Goal: Task Accomplishment & Management: Check status

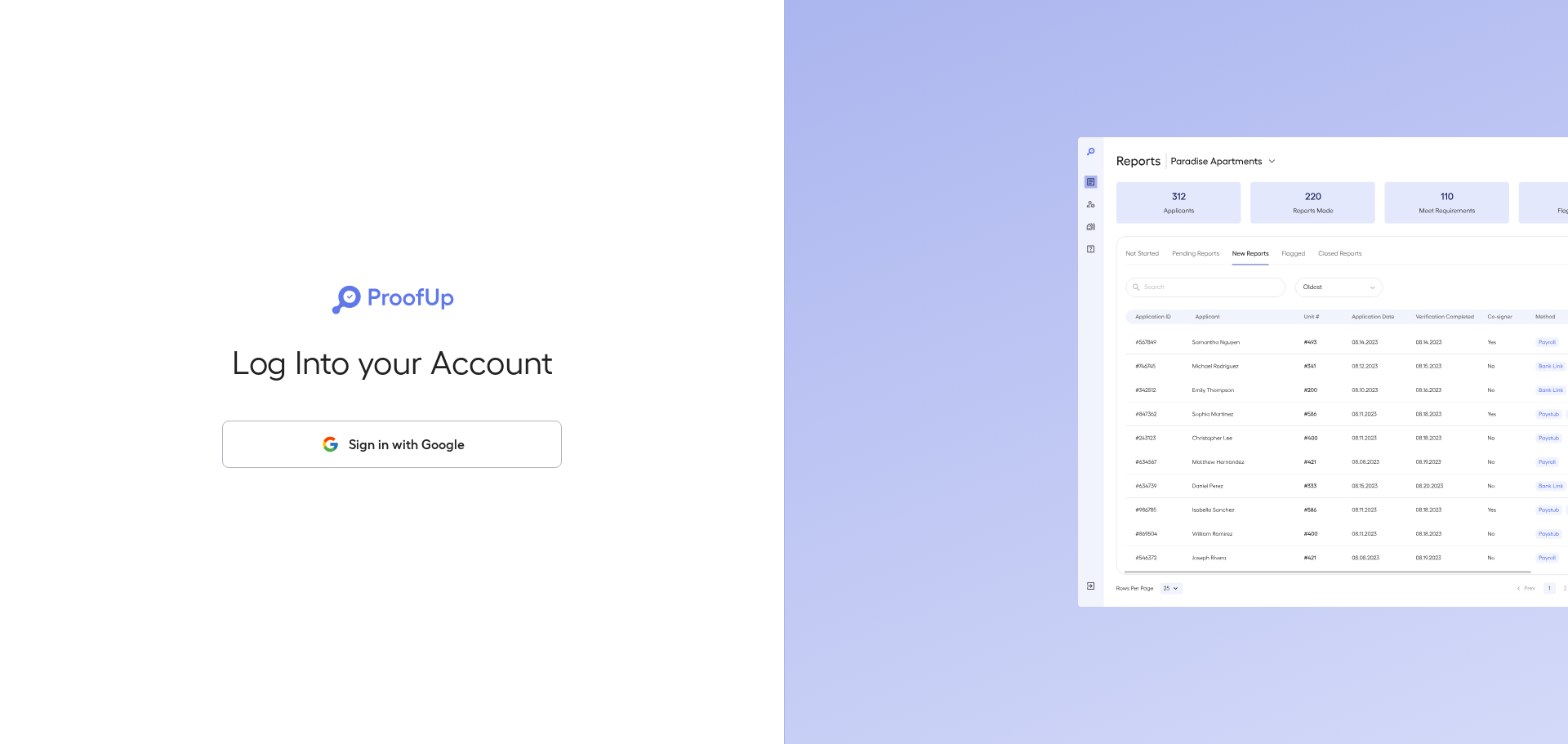
click at [319, 444] on button "Sign in with Google" at bounding box center [392, 444] width 339 height 47
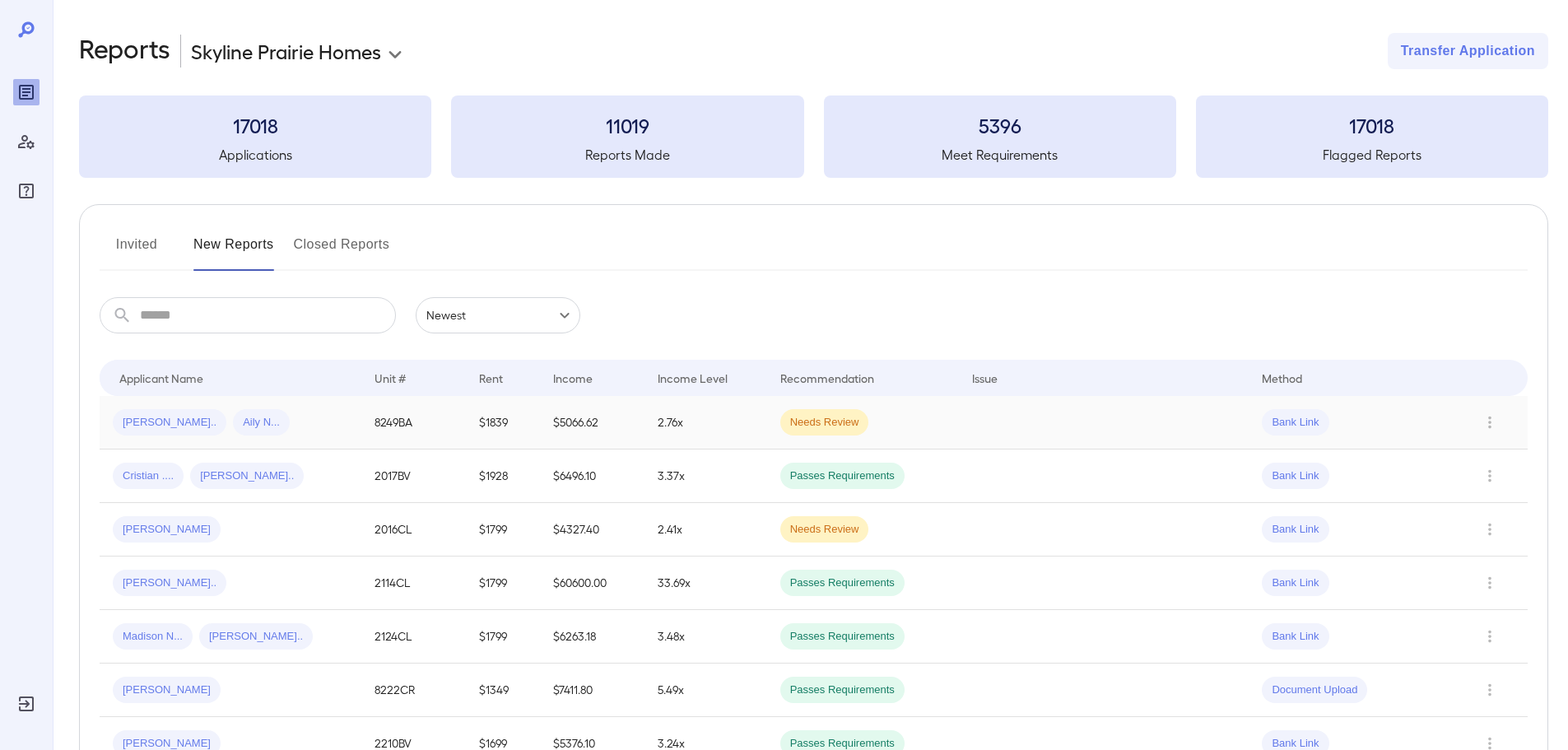
click at [1171, 418] on td at bounding box center [1104, 423] width 291 height 54
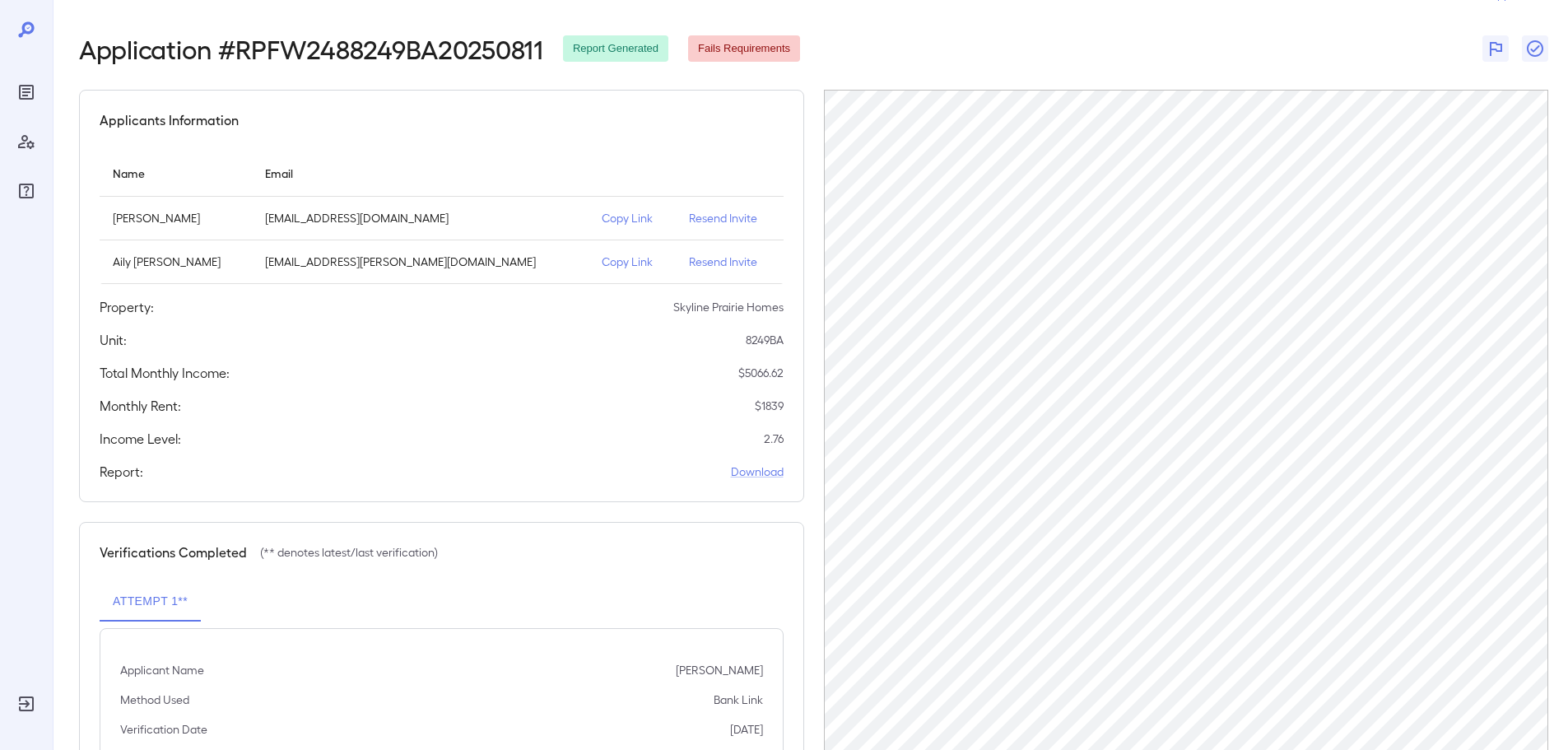
scroll to position [120, 0]
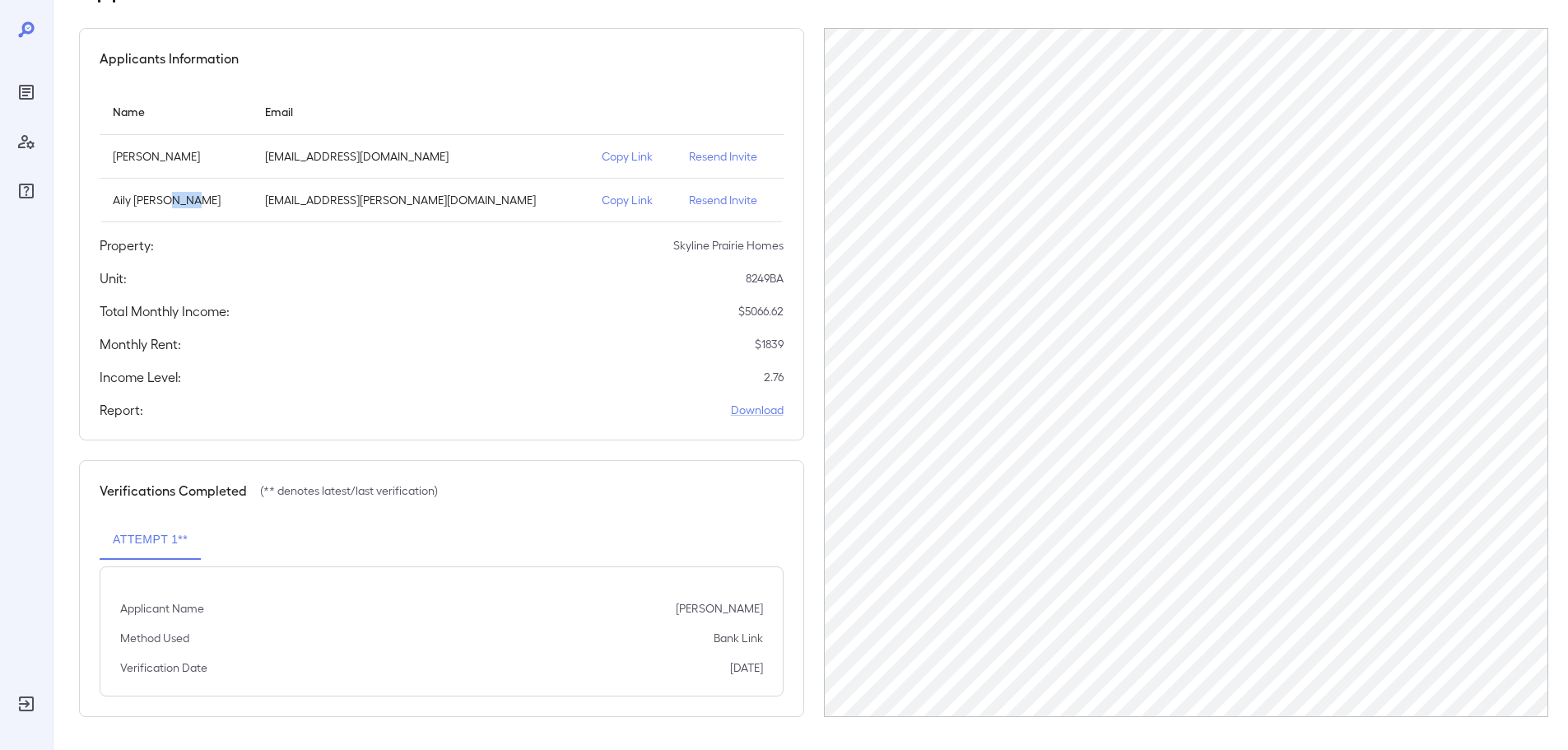
drag, startPoint x: 179, startPoint y: 202, endPoint x: 293, endPoint y: 201, distance: 114.0
click at [239, 201] on p "Aily [PERSON_NAME]" at bounding box center [176, 201] width 126 height 17
click at [119, 199] on p "Aily [PERSON_NAME]" at bounding box center [176, 201] width 126 height 17
click at [493, 524] on div "Attempt 1**" at bounding box center [442, 540] width 684 height 39
drag, startPoint x: 115, startPoint y: 201, endPoint x: 190, endPoint y: 200, distance: 75.0
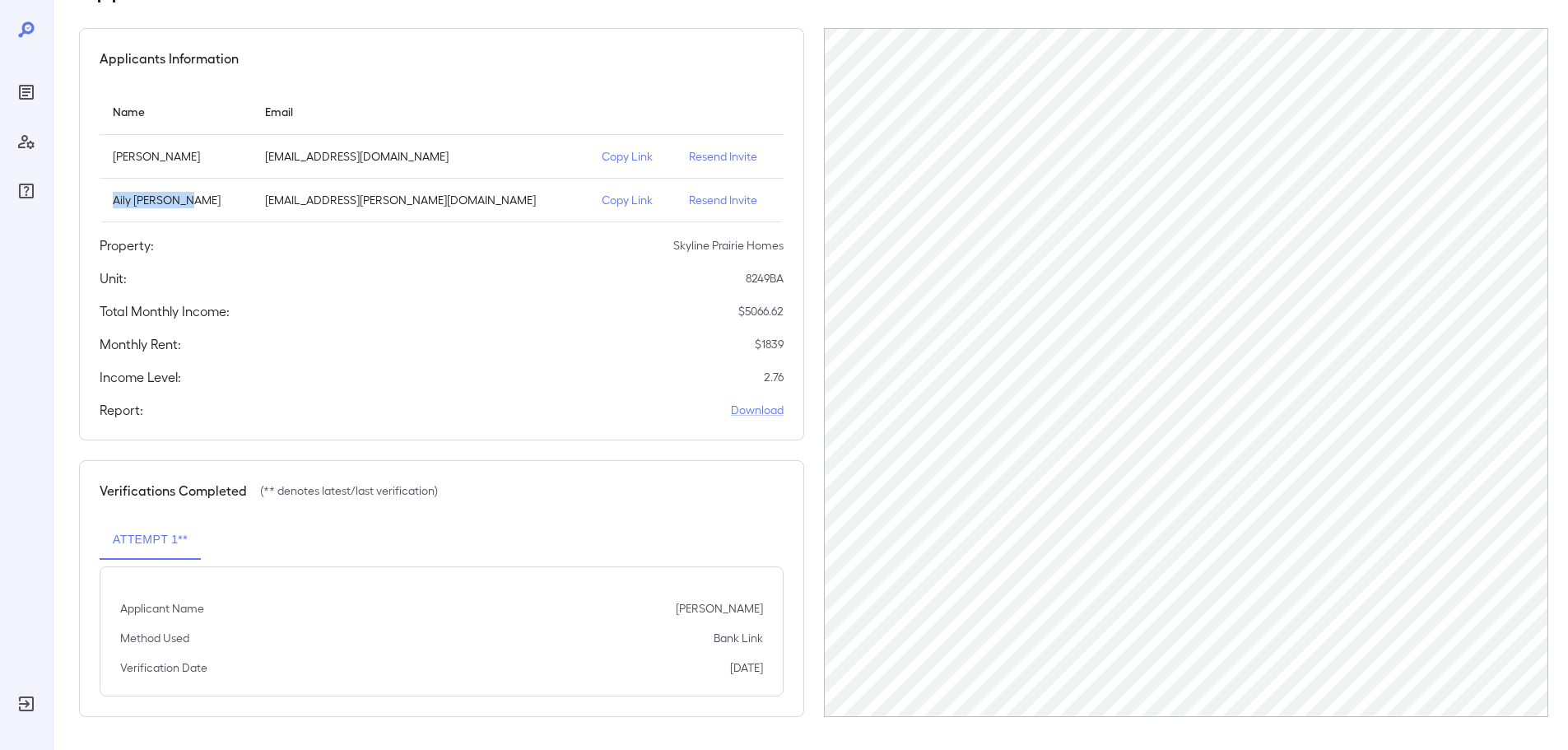
click at [190, 200] on p "Aily [PERSON_NAME]" at bounding box center [176, 201] width 126 height 17
click at [749, 410] on link "Download" at bounding box center [757, 410] width 53 height 17
click at [320, 279] on div "Unit: 8249BA" at bounding box center [442, 279] width 684 height 20
click at [703, 154] on p "Resend Invite" at bounding box center [729, 157] width 80 height 17
click at [30, 83] on icon "Reports" at bounding box center [27, 92] width 20 height 20
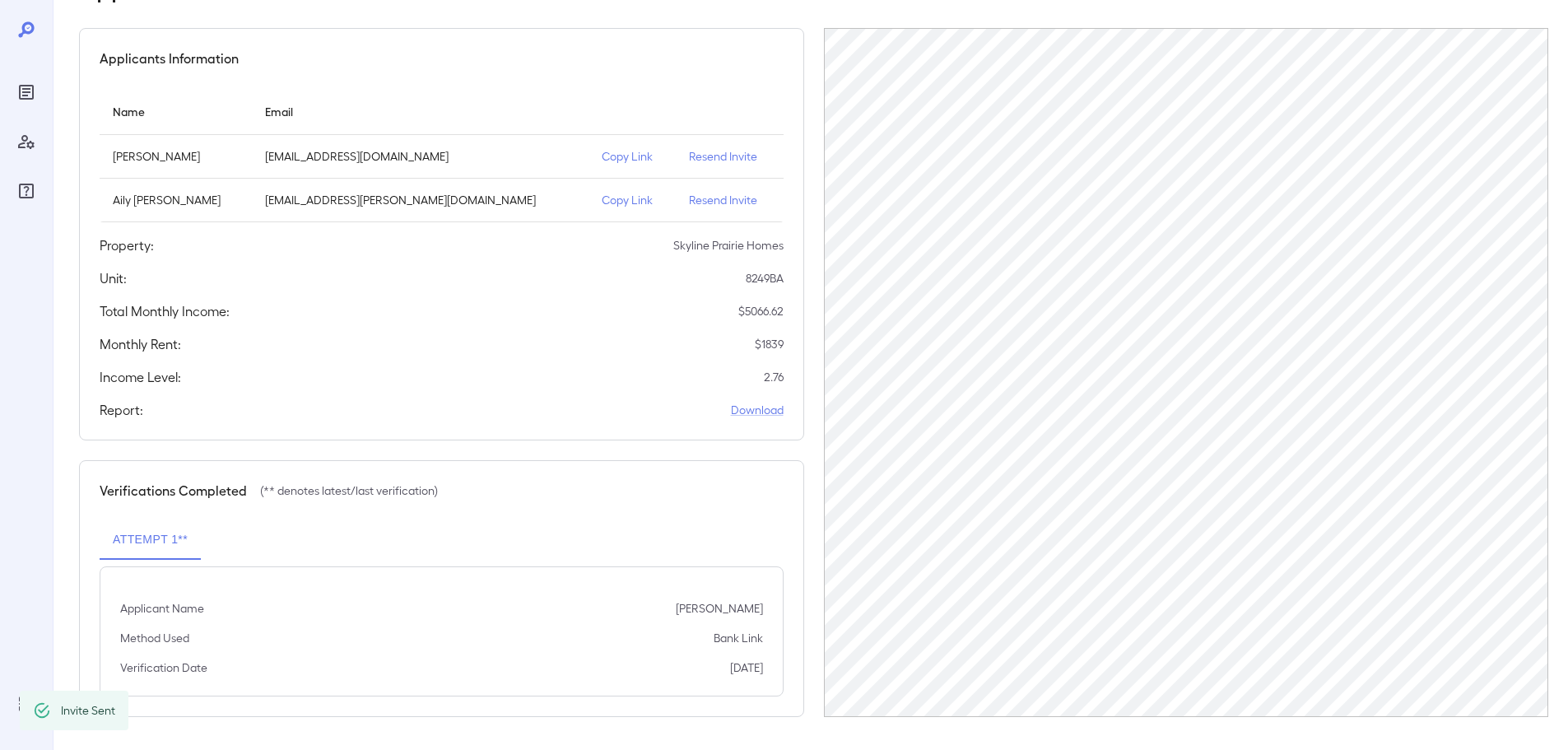
scroll to position [36, 0]
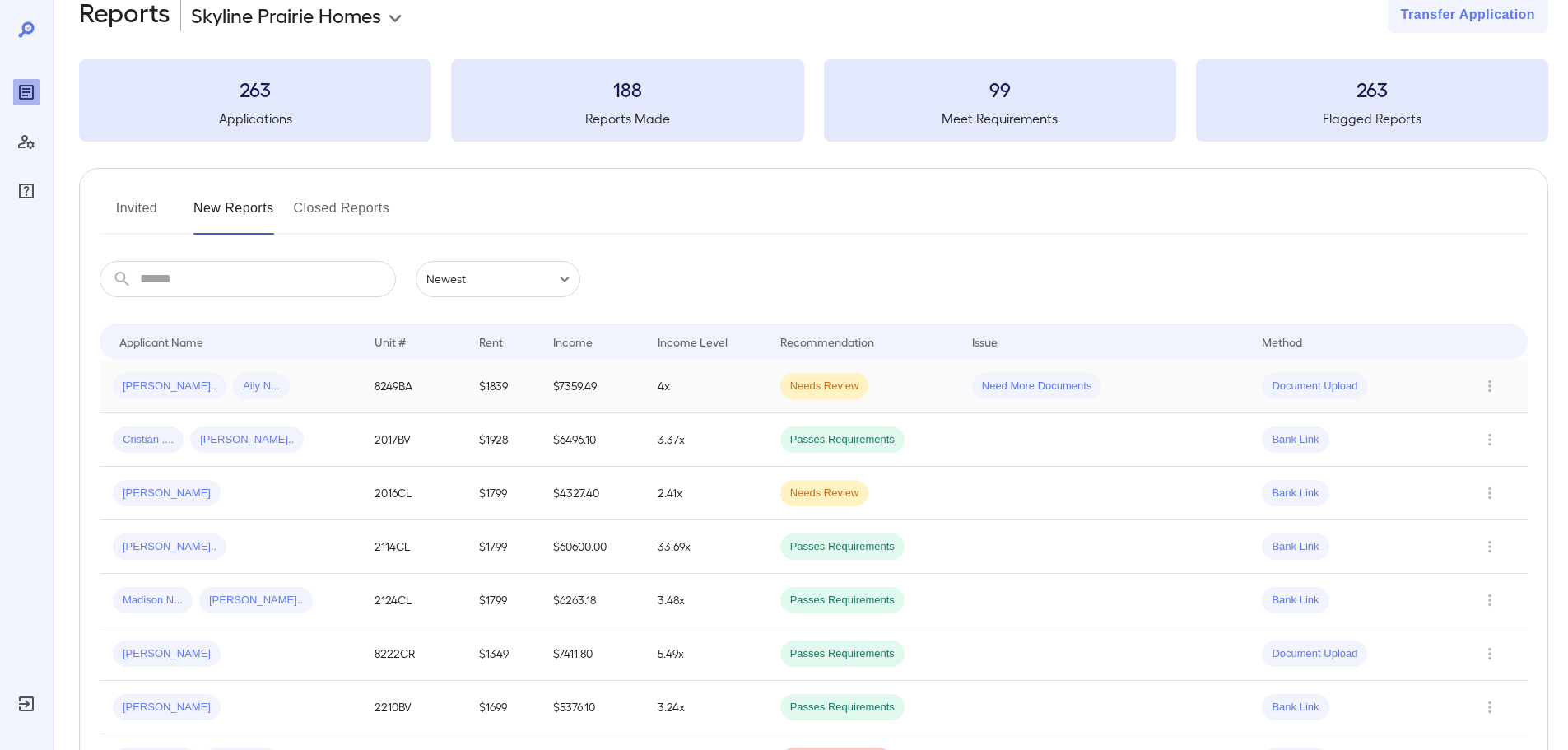
click at [272, 385] on div "Edward O... Aily N..." at bounding box center [231, 386] width 236 height 26
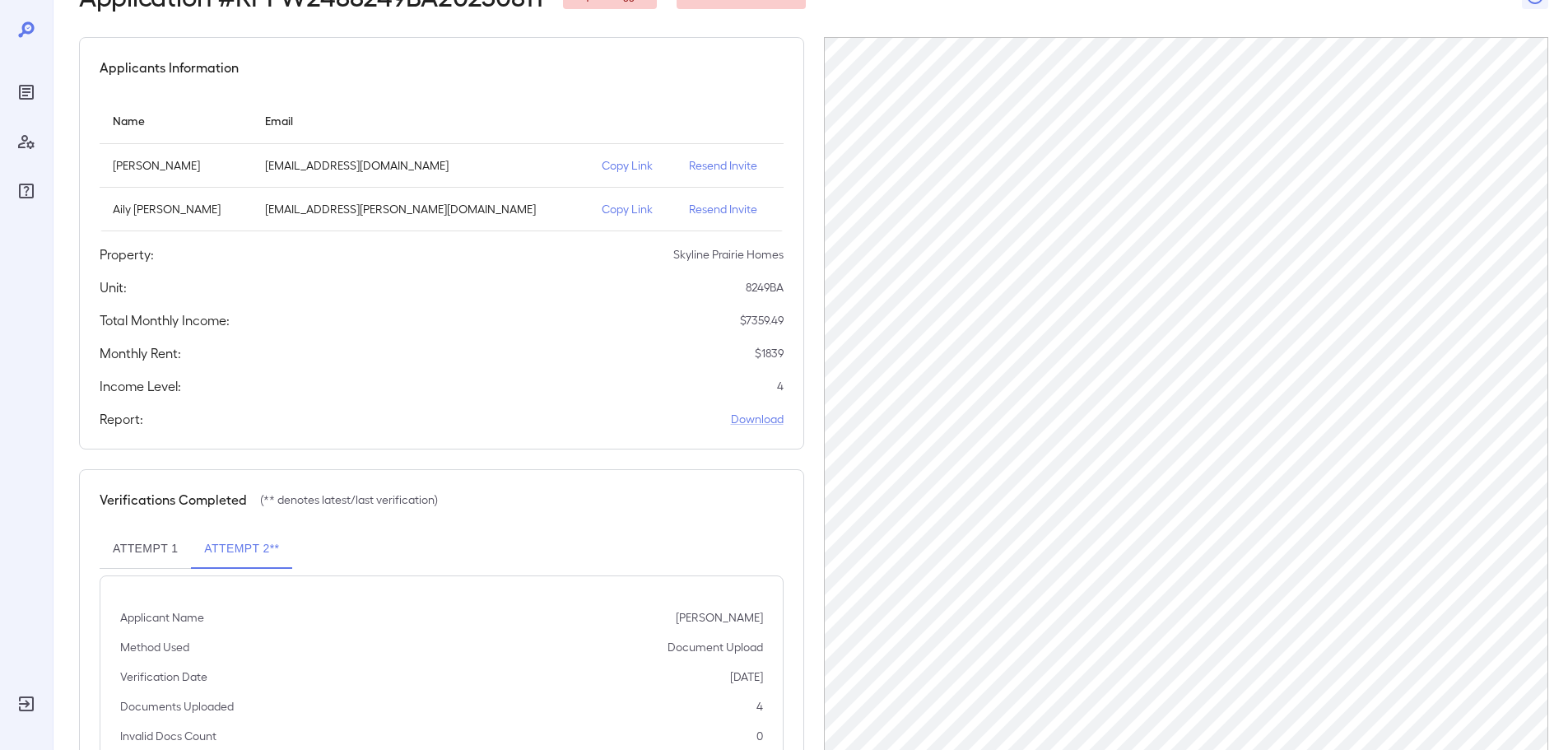
scroll to position [209, 0]
